Goal: Information Seeking & Learning: Learn about a topic

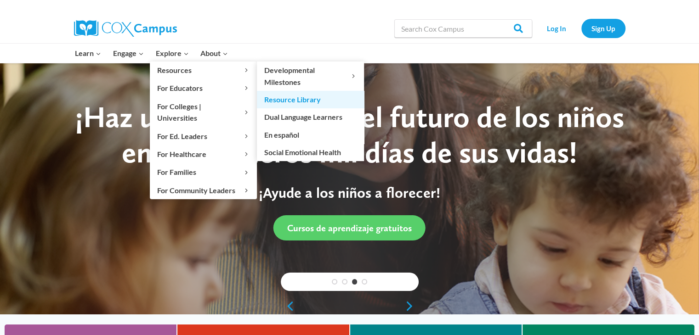
click at [300, 96] on link "Resource Library" at bounding box center [310, 99] width 107 height 17
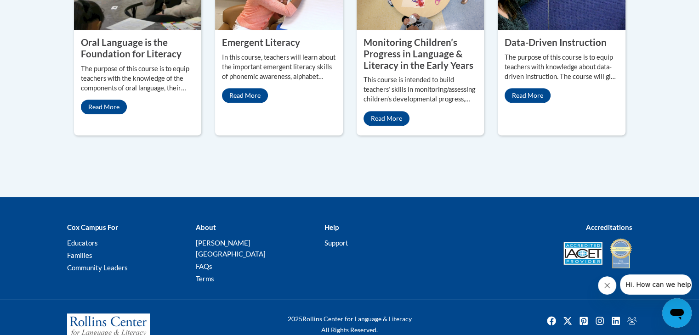
scroll to position [553, 0]
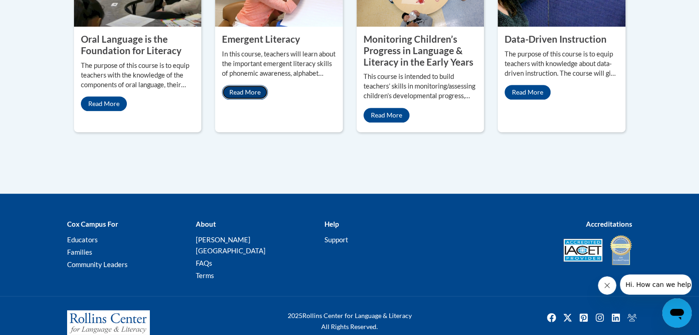
click at [243, 85] on link "Read More" at bounding box center [245, 92] width 46 height 15
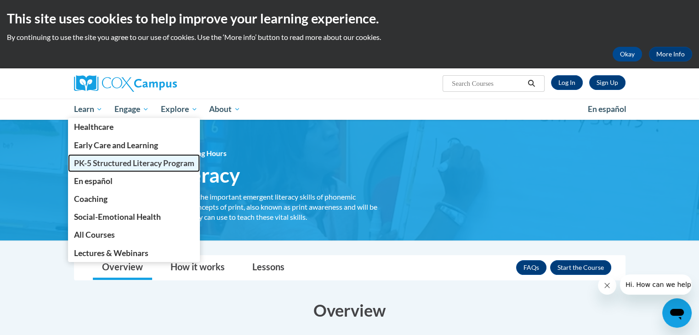
click at [108, 163] on span "PK-5 Structured Literacy Program" at bounding box center [133, 163] width 120 height 10
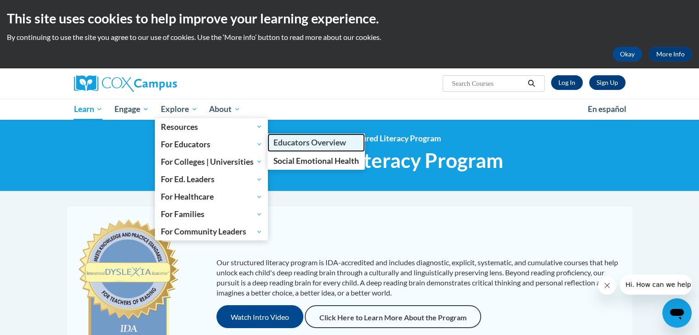
click at [303, 144] on span "Educators Overview" at bounding box center [309, 143] width 73 height 10
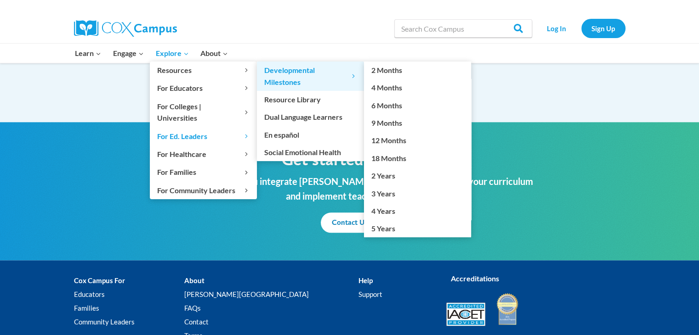
scroll to position [1054, 0]
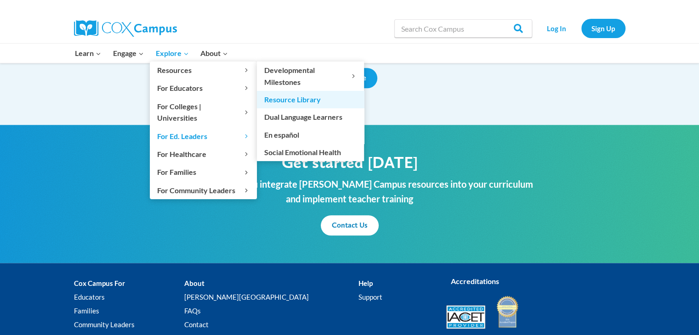
click at [299, 96] on link "Resource Library" at bounding box center [310, 99] width 107 height 17
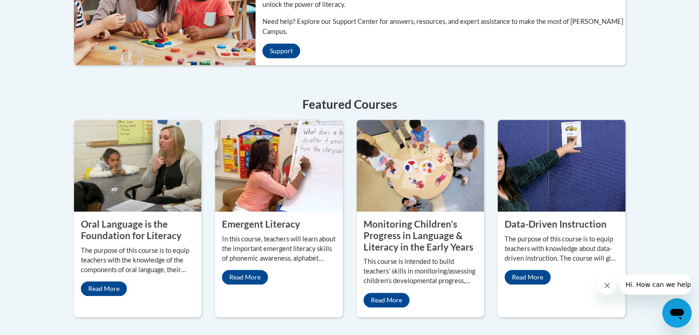
scroll to position [367, 0]
click at [244, 270] on link "Read More" at bounding box center [245, 277] width 46 height 15
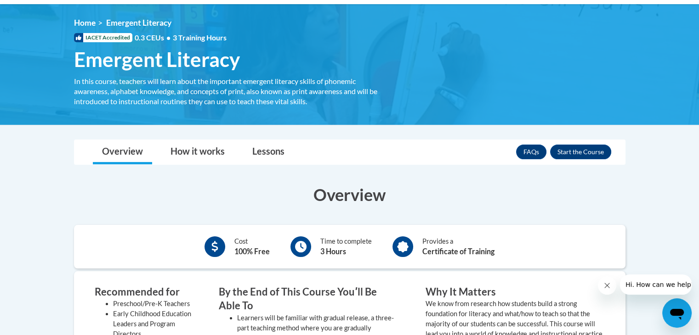
scroll to position [46, 0]
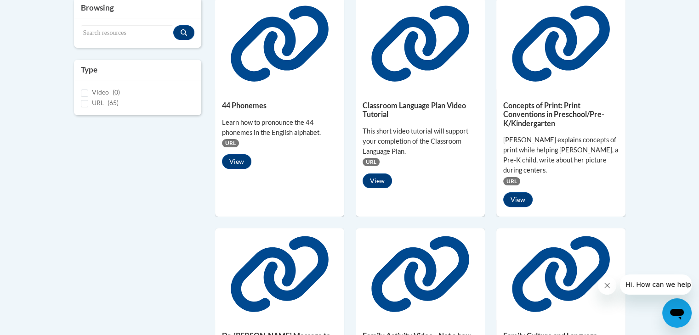
scroll to position [92, 0]
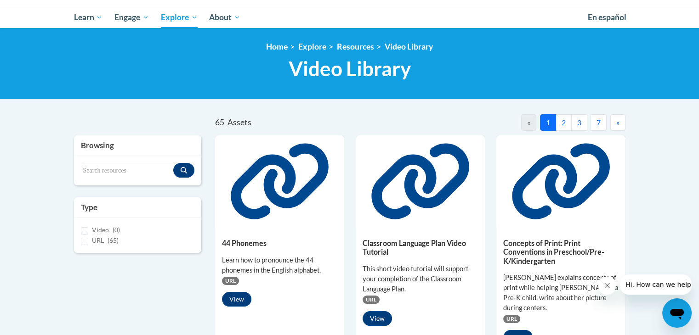
click at [565, 124] on button "2" at bounding box center [563, 122] width 16 height 17
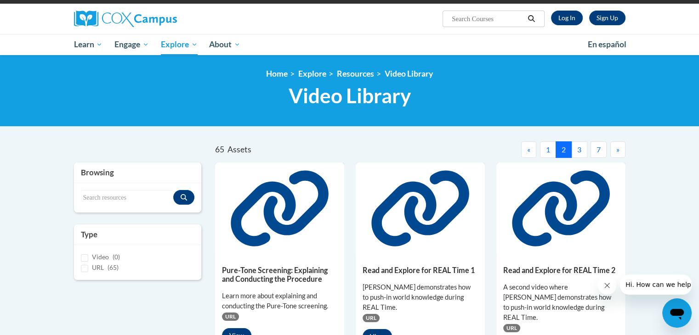
scroll to position [46, 0]
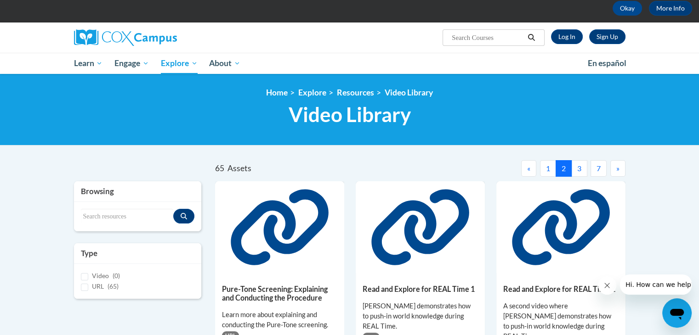
click at [577, 165] on button "3" at bounding box center [579, 168] width 16 height 17
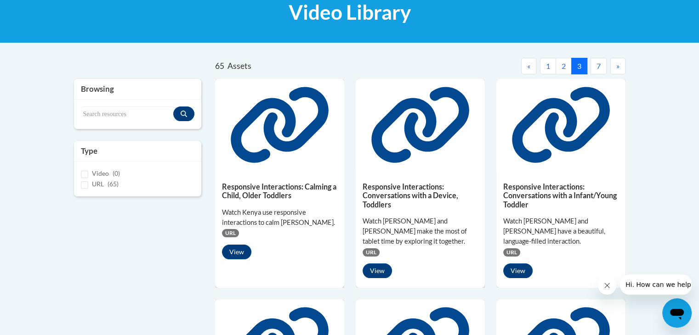
scroll to position [0, 0]
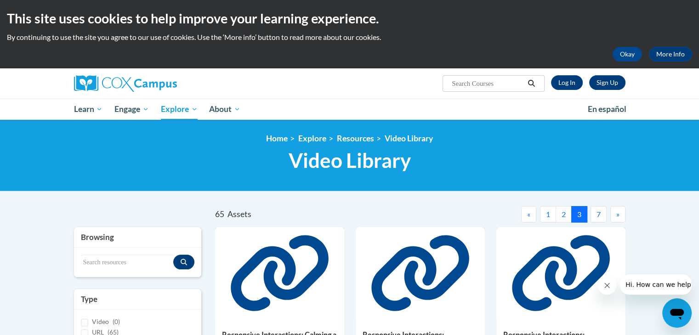
click at [617, 213] on span "»" at bounding box center [617, 214] width 3 height 9
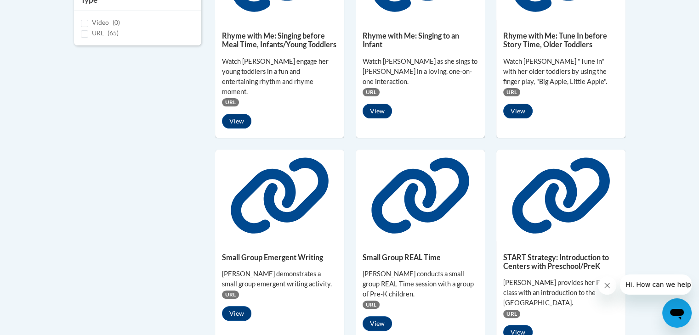
scroll to position [321, 0]
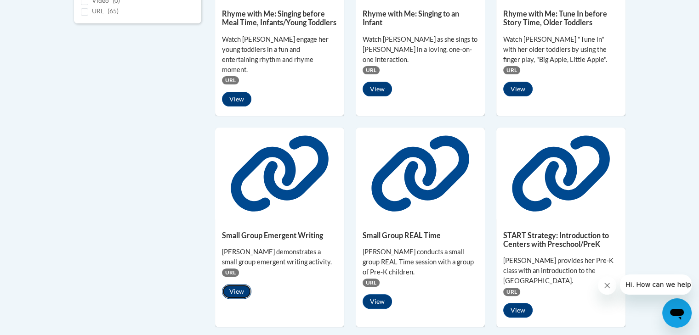
click at [237, 284] on button "View" at bounding box center [236, 291] width 29 height 15
click at [379, 294] on button "View" at bounding box center [376, 301] width 29 height 15
click at [526, 303] on button "View" at bounding box center [517, 310] width 29 height 15
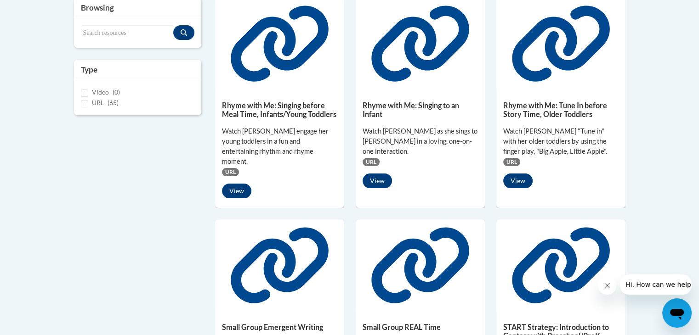
scroll to position [0, 0]
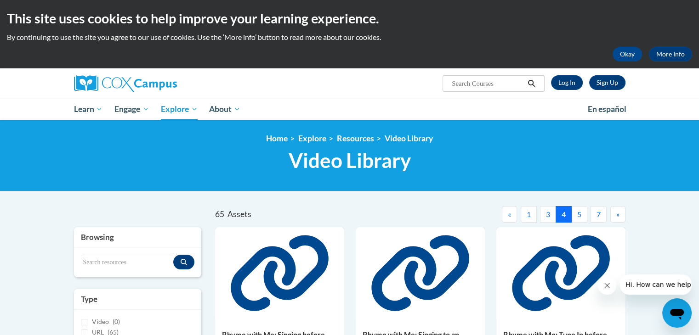
click at [577, 212] on button "5" at bounding box center [579, 214] width 16 height 17
click at [584, 210] on button "6" at bounding box center [583, 214] width 16 height 17
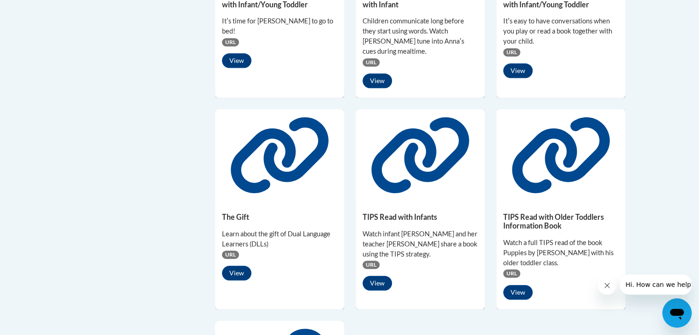
scroll to position [551, 0]
